Goal: Task Accomplishment & Management: Manage account settings

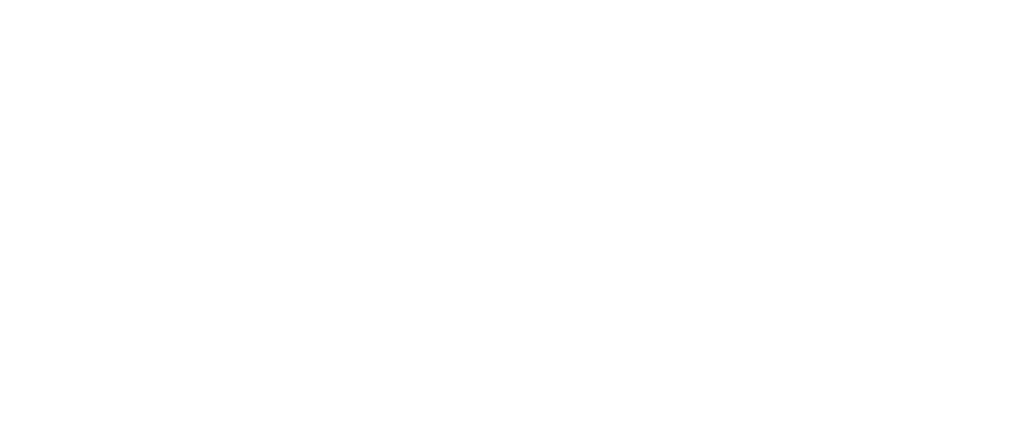
click at [506, 0] on html at bounding box center [511, 0] width 1022 height 0
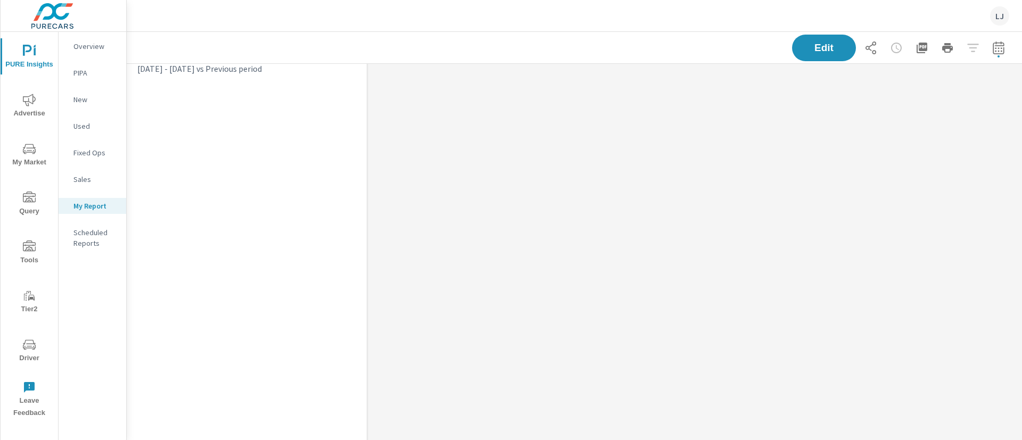
click at [997, 16] on div "LJ" at bounding box center [999, 15] width 19 height 19
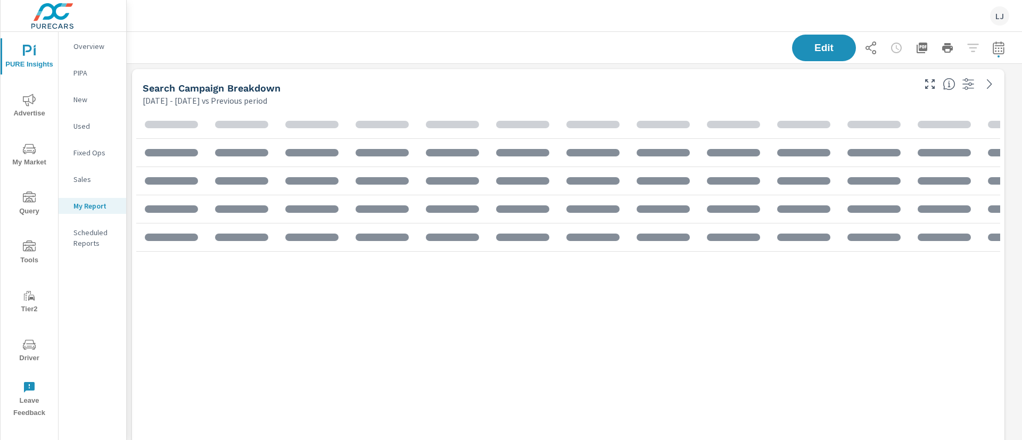
click at [997, 16] on div "LJ" at bounding box center [999, 15] width 19 height 19
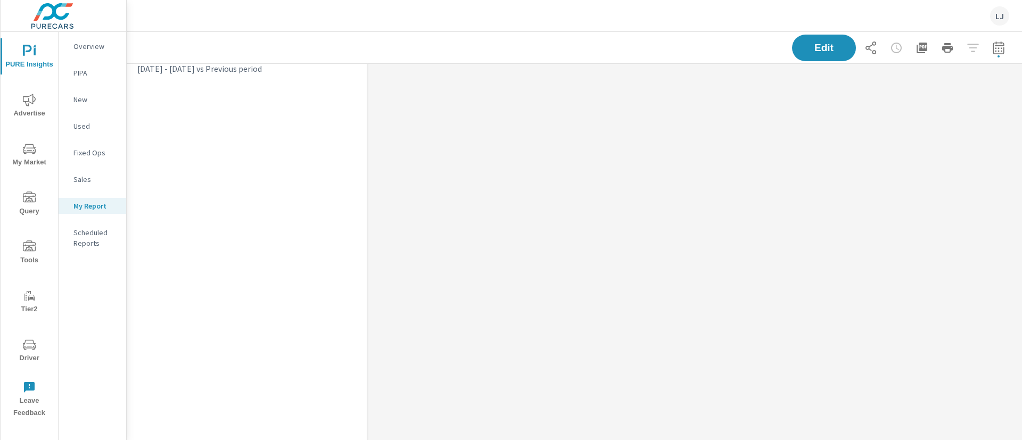
scroll to position [0, 0]
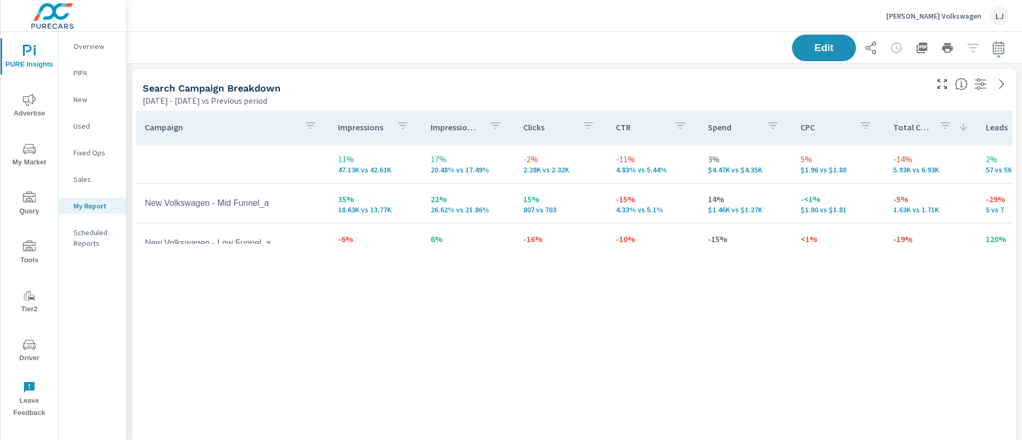
scroll to position [40, 0]
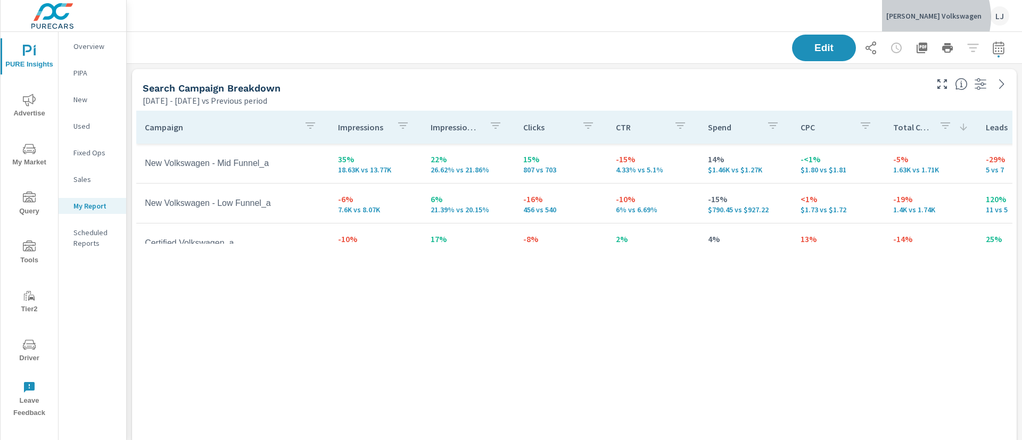
click at [948, 17] on p "[PERSON_NAME] Volkswagen" at bounding box center [933, 16] width 95 height 10
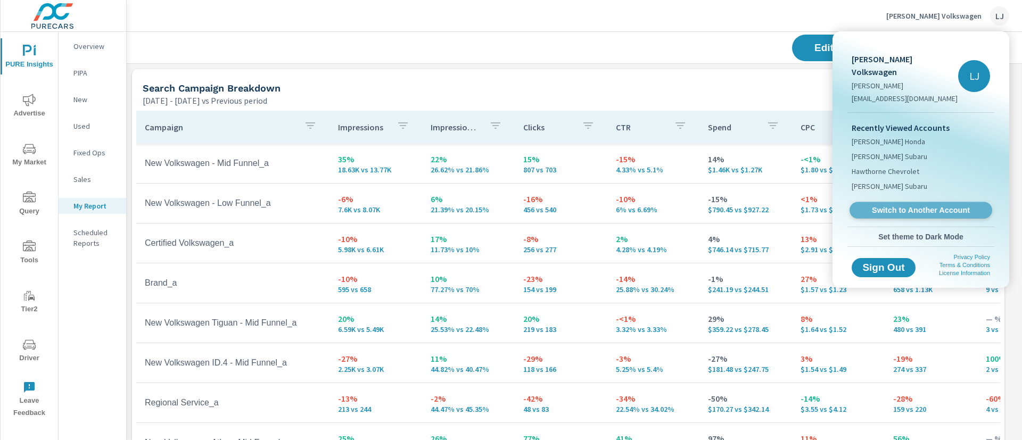
click at [904, 205] on span "Switch to Another Account" at bounding box center [921, 210] width 130 height 10
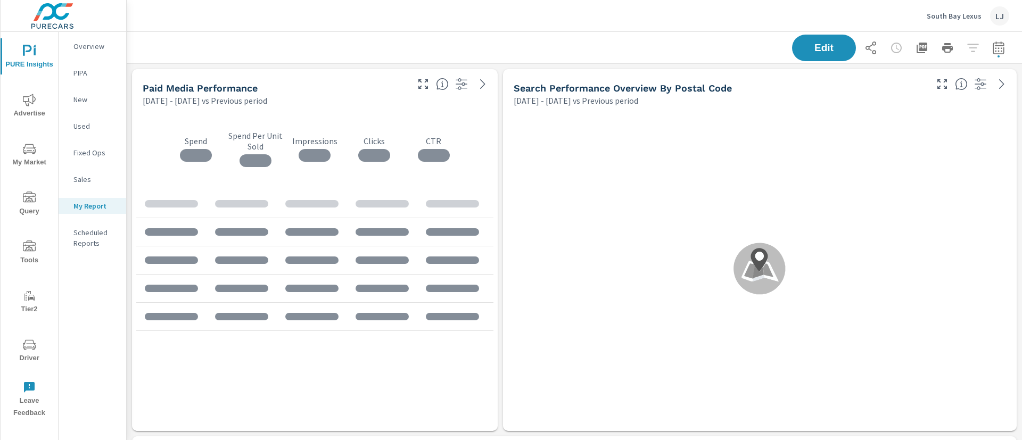
scroll to position [1989, 908]
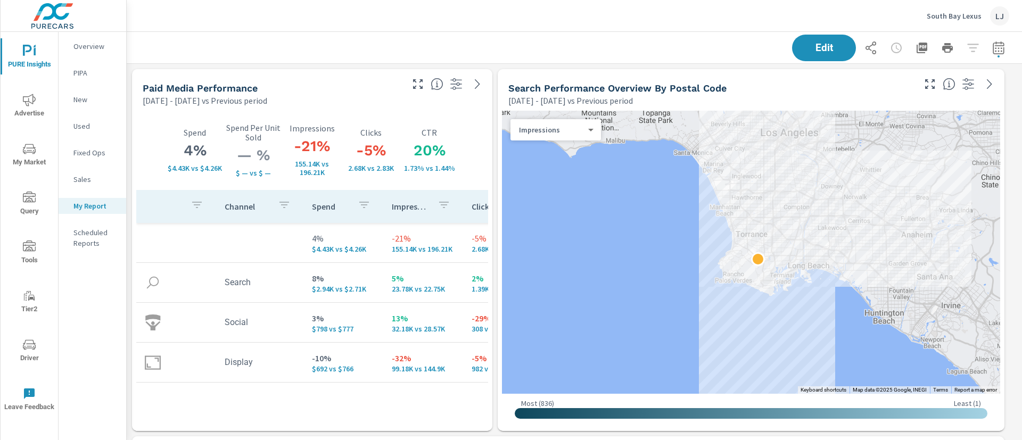
click at [35, 349] on icon "nav menu" at bounding box center [29, 345] width 13 height 10
